Goal: Task Accomplishment & Management: Manage account settings

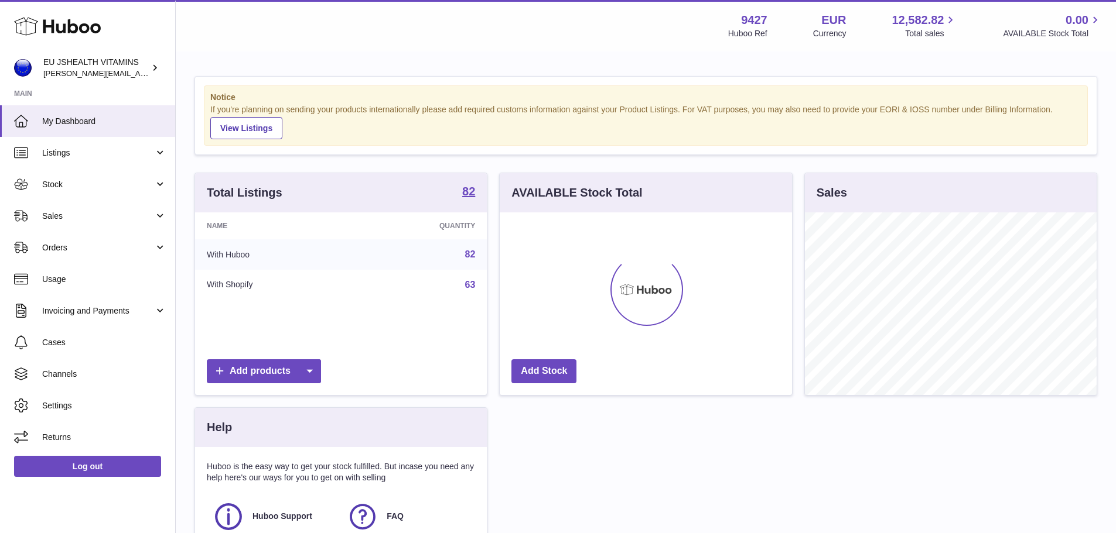
scroll to position [183, 292]
click at [64, 184] on span "Stock" at bounding box center [98, 184] width 112 height 11
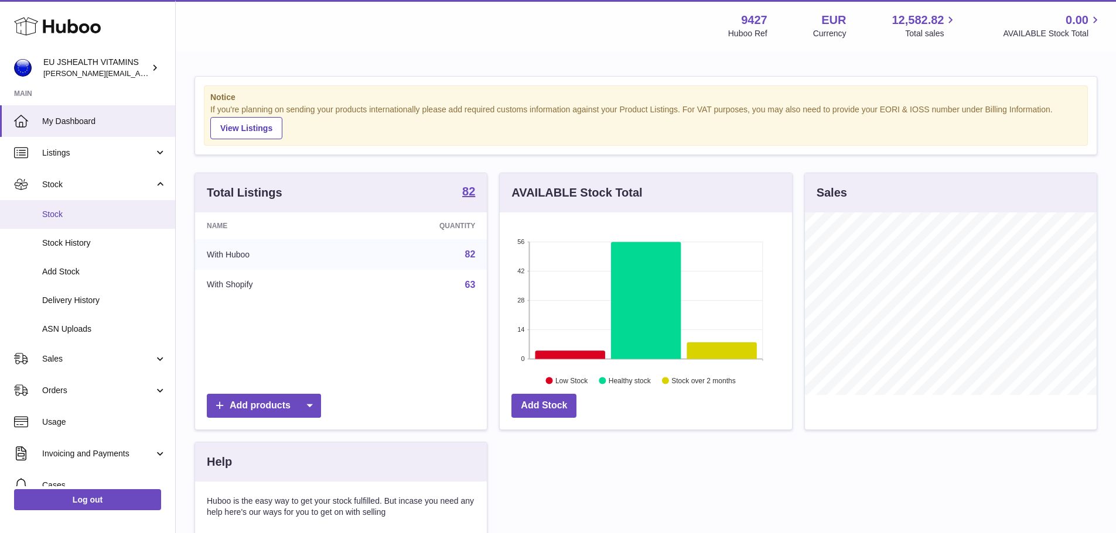
click at [53, 219] on span "Stock" at bounding box center [104, 214] width 124 height 11
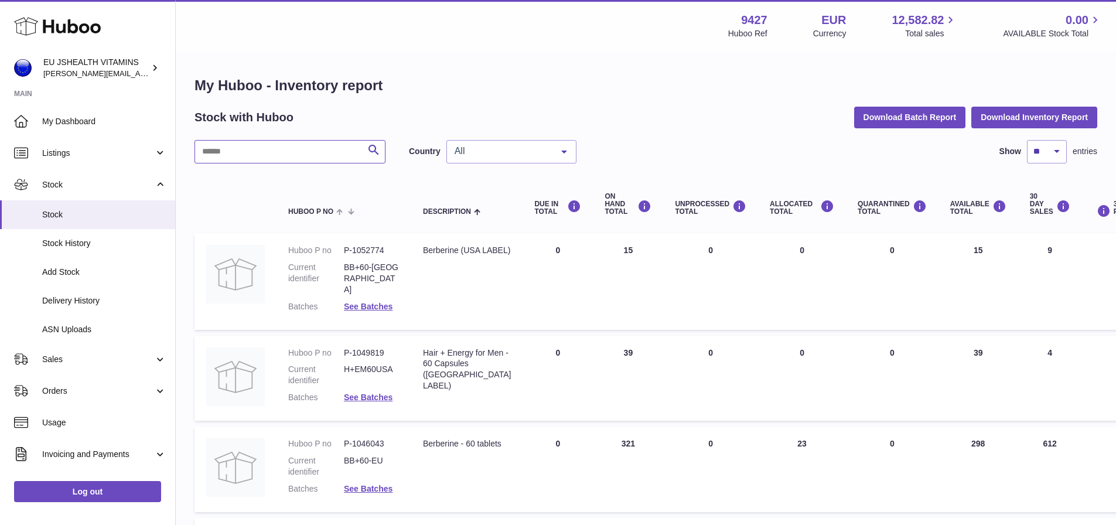
click at [310, 152] on input "text" at bounding box center [289, 151] width 191 height 23
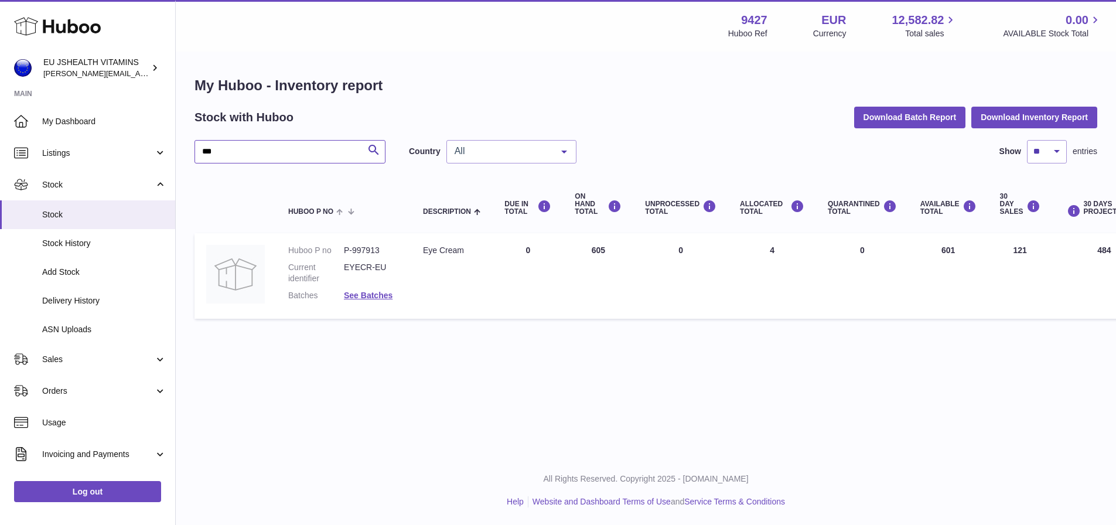
type input "***"
click at [137, 67] on div "EU JSHEALTH VITAMINS laura@jessicasepel.com" at bounding box center [95, 68] width 105 height 22
click at [95, 495] on link "Log out" at bounding box center [87, 491] width 147 height 21
